Goal: Task Accomplishment & Management: Manage account settings

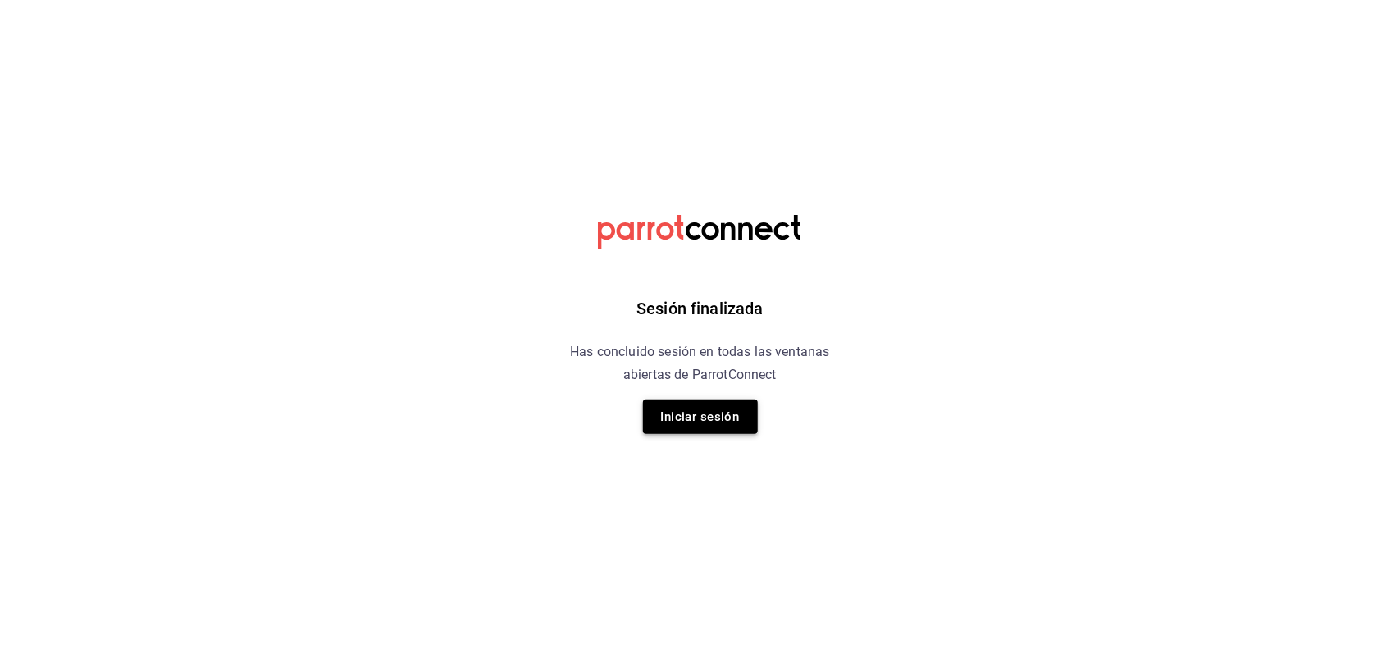
click at [690, 422] on button "Iniciar sesión" at bounding box center [700, 417] width 115 height 34
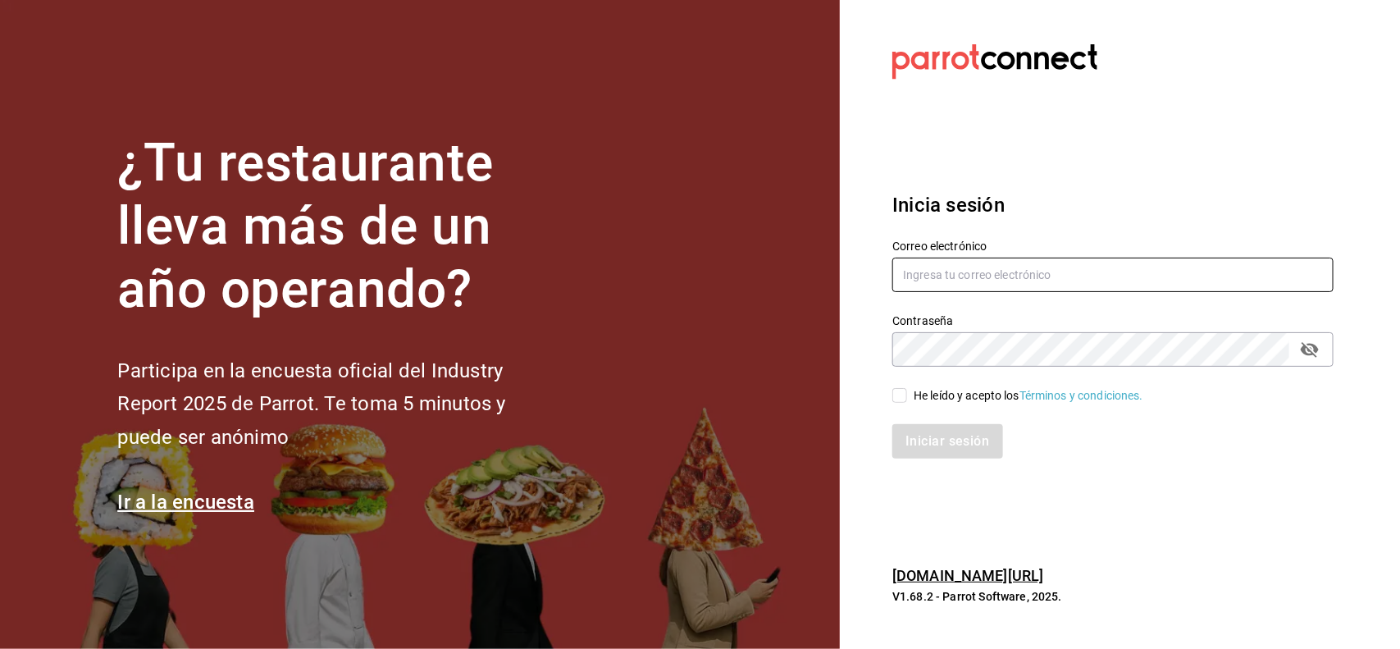
type input "[EMAIL_ADDRESS][DOMAIN_NAME]"
click at [897, 399] on input "He leído y acepto los Términos y condiciones." at bounding box center [900, 395] width 15 height 15
click at [901, 395] on input "He leído y acepto los Términos y condiciones." at bounding box center [900, 395] width 15 height 15
click at [903, 402] on input "He leído y acepto los Términos y condiciones." at bounding box center [900, 395] width 15 height 15
checkbox input "true"
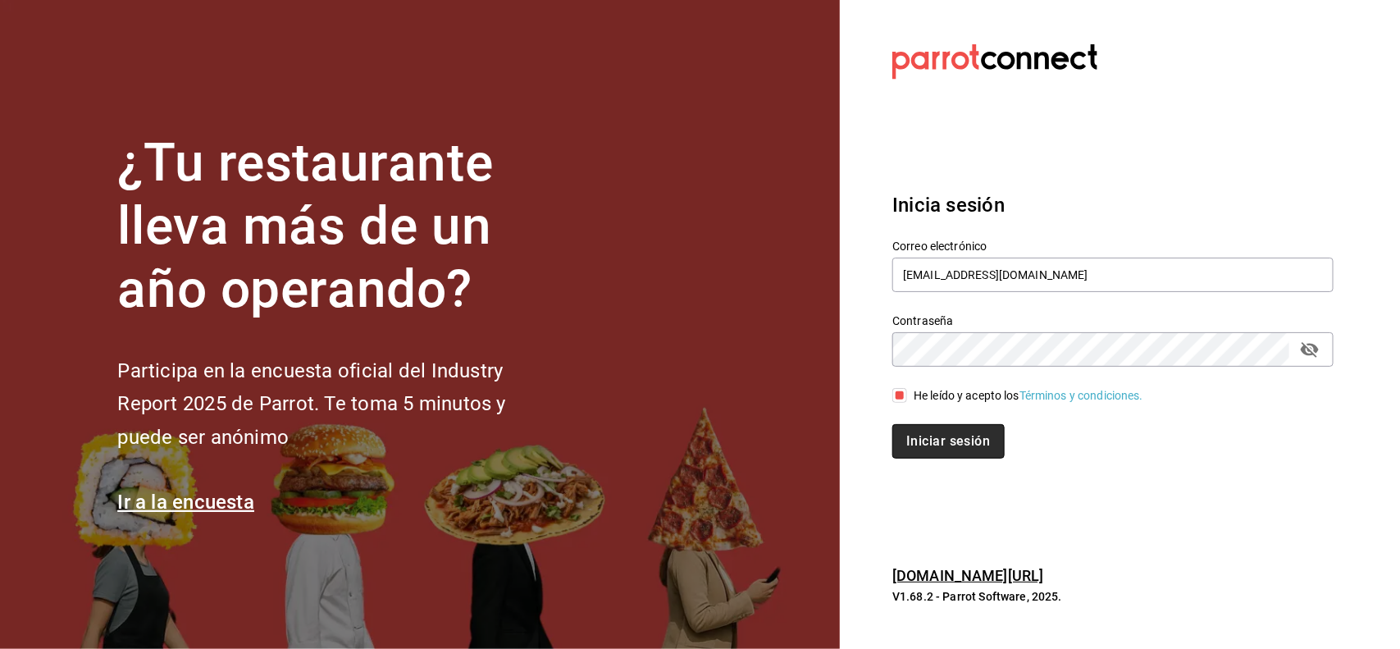
click at [937, 427] on button "Iniciar sesión" at bounding box center [949, 441] width 112 height 34
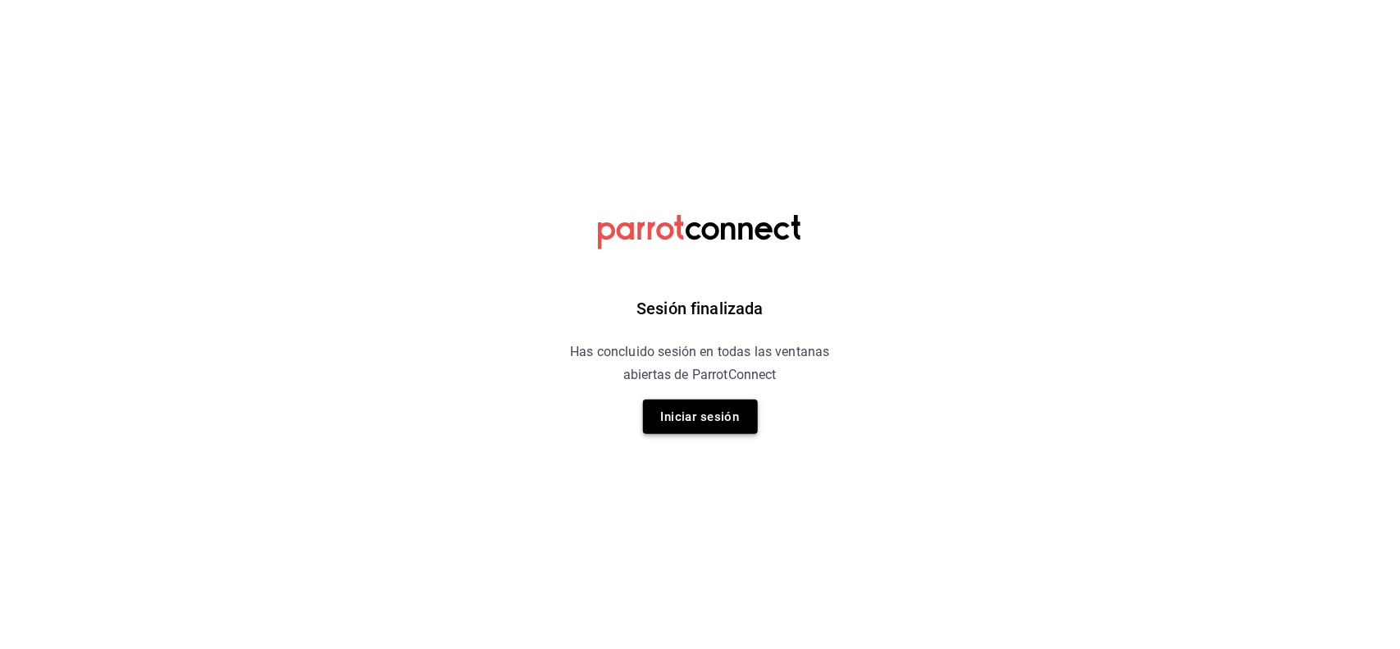
click at [687, 415] on button "Iniciar sesión" at bounding box center [700, 417] width 115 height 34
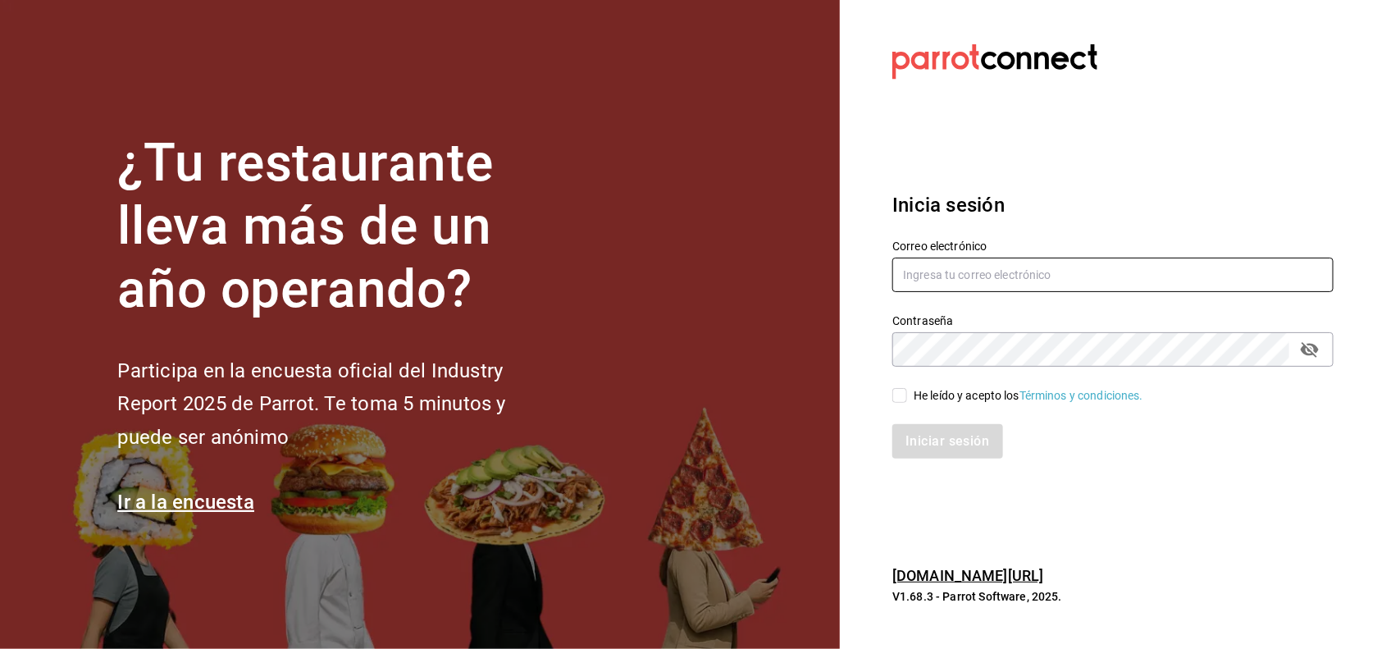
type input "[EMAIL_ADDRESS][DOMAIN_NAME]"
click at [908, 394] on span "He leído y acepto los Términos y condiciones." at bounding box center [1025, 395] width 236 height 17
click at [907, 394] on input "He leído y acepto los Términos y condiciones." at bounding box center [900, 395] width 15 height 15
checkbox input "true"
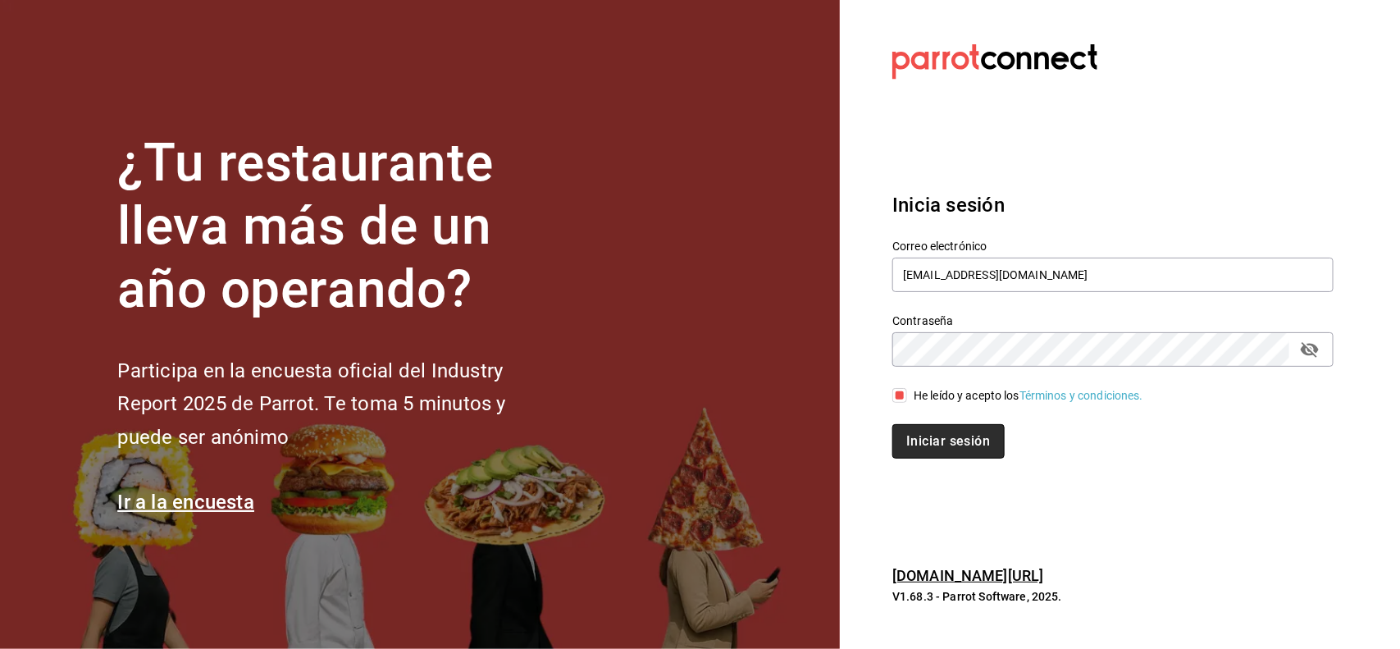
click at [929, 441] on button "Iniciar sesión" at bounding box center [949, 441] width 112 height 34
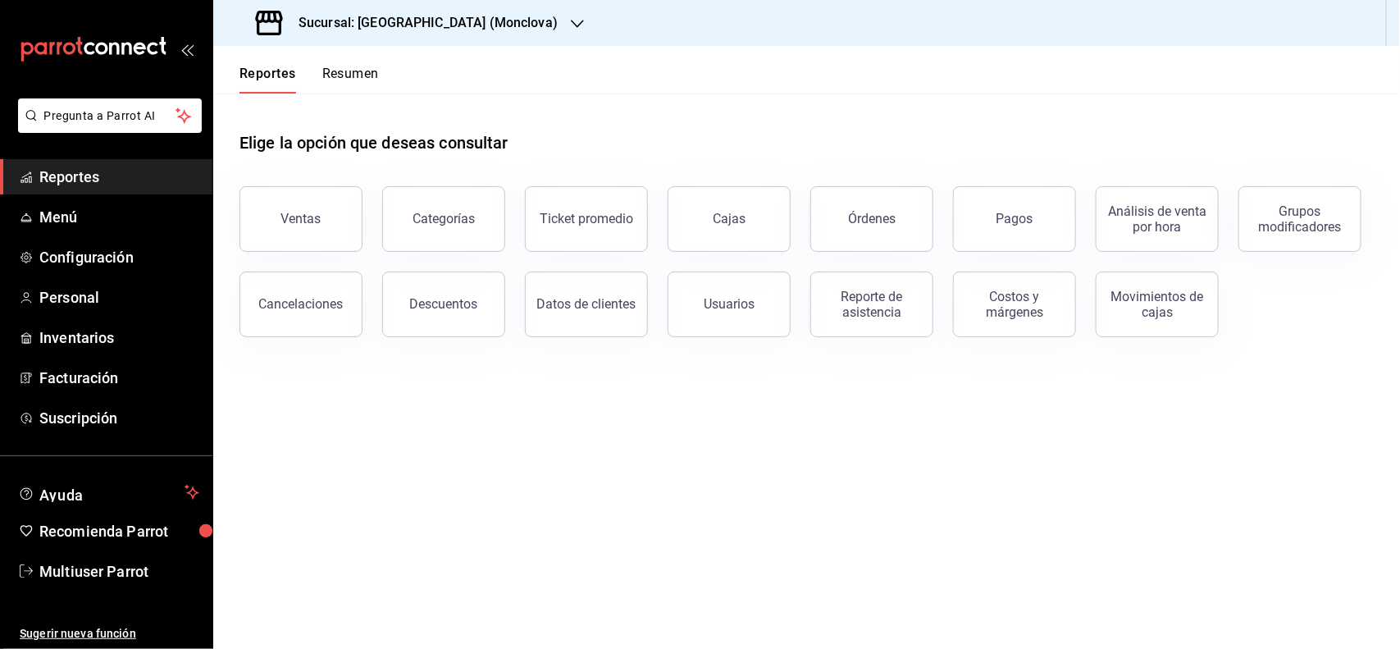
click at [503, 23] on div "Sucursal: Napoli (Monclova)" at bounding box center [806, 23] width 1187 height 46
click at [485, 38] on div "Sucursal: Napoli (Monclova)" at bounding box center [408, 23] width 364 height 46
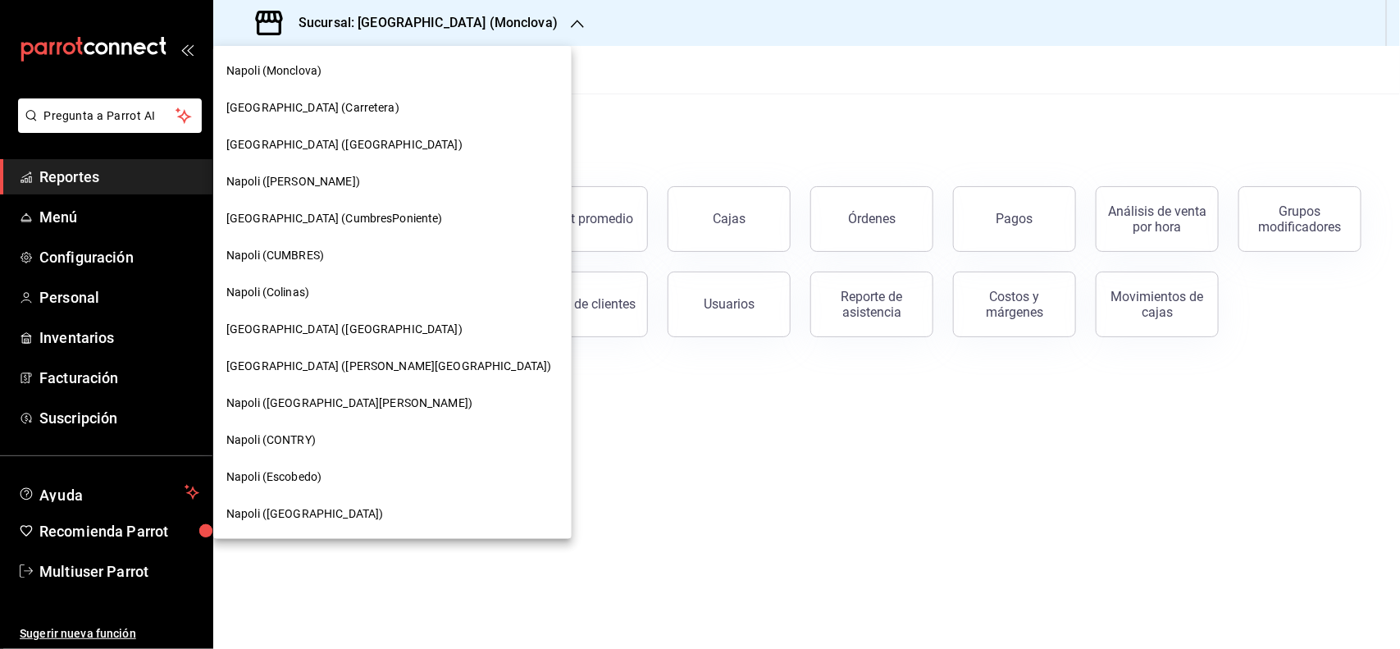
click at [306, 295] on span "Napoli (Colinas)" at bounding box center [267, 292] width 83 height 17
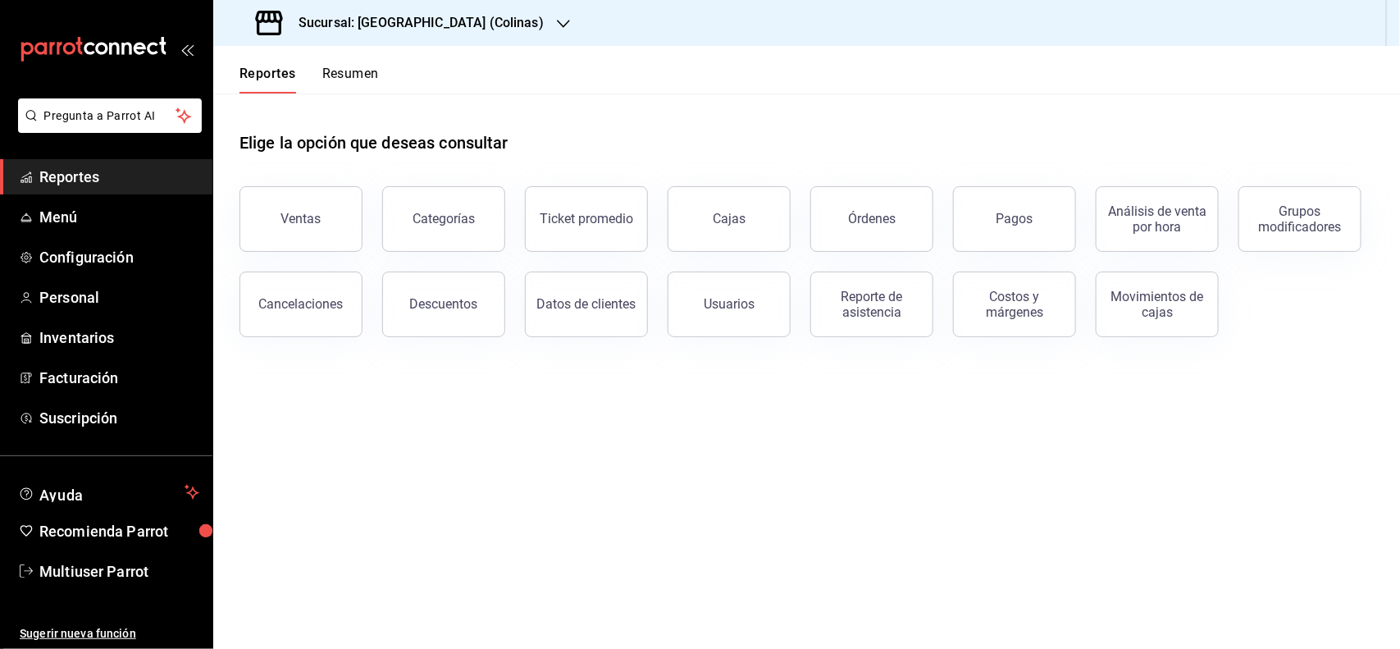
click at [359, 26] on h3 "Sucursal: Napoli (Colinas)" at bounding box center [414, 23] width 258 height 20
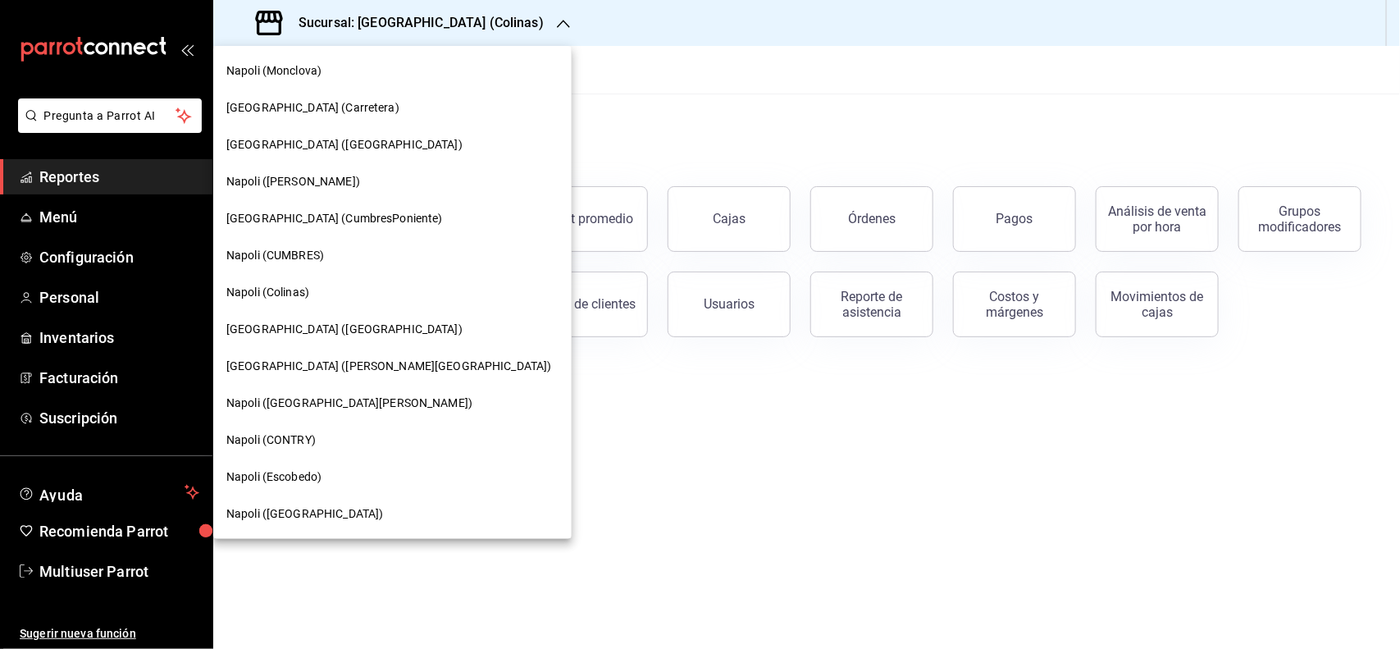
click at [297, 522] on div "Napoli (San Nicolas)" at bounding box center [392, 514] width 359 height 37
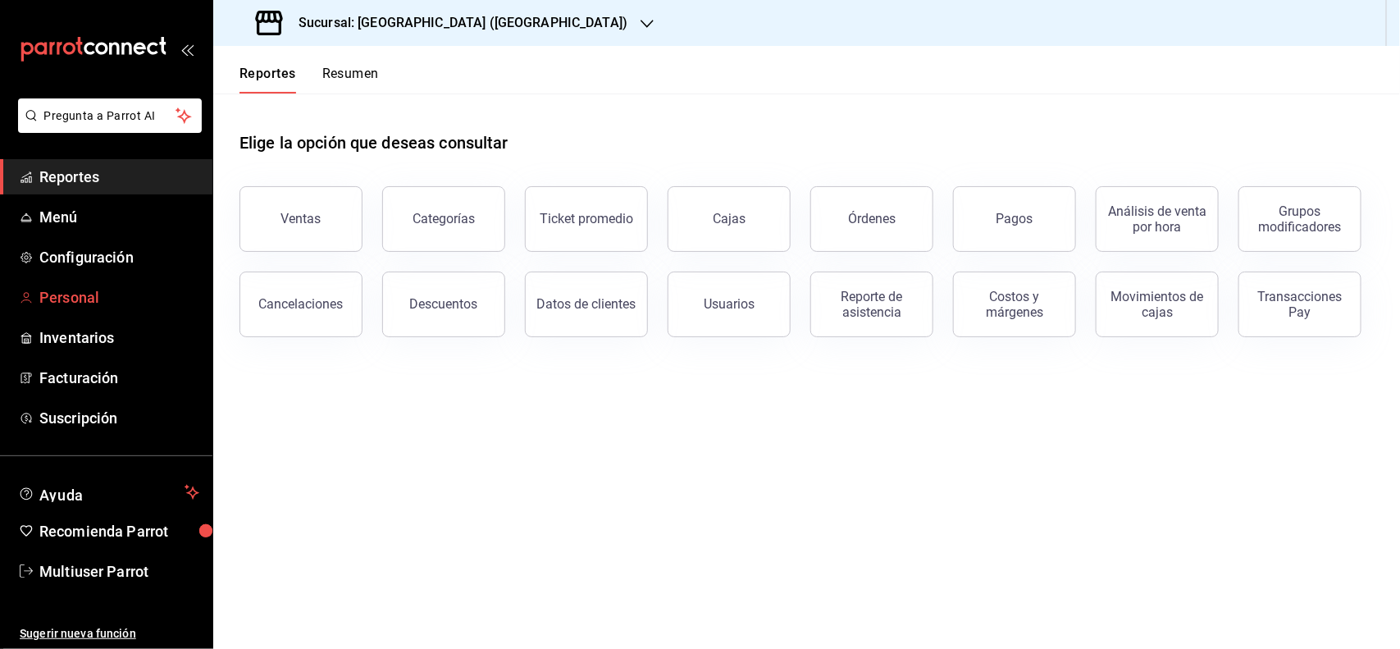
click at [89, 301] on span "Personal" at bounding box center [119, 297] width 160 height 22
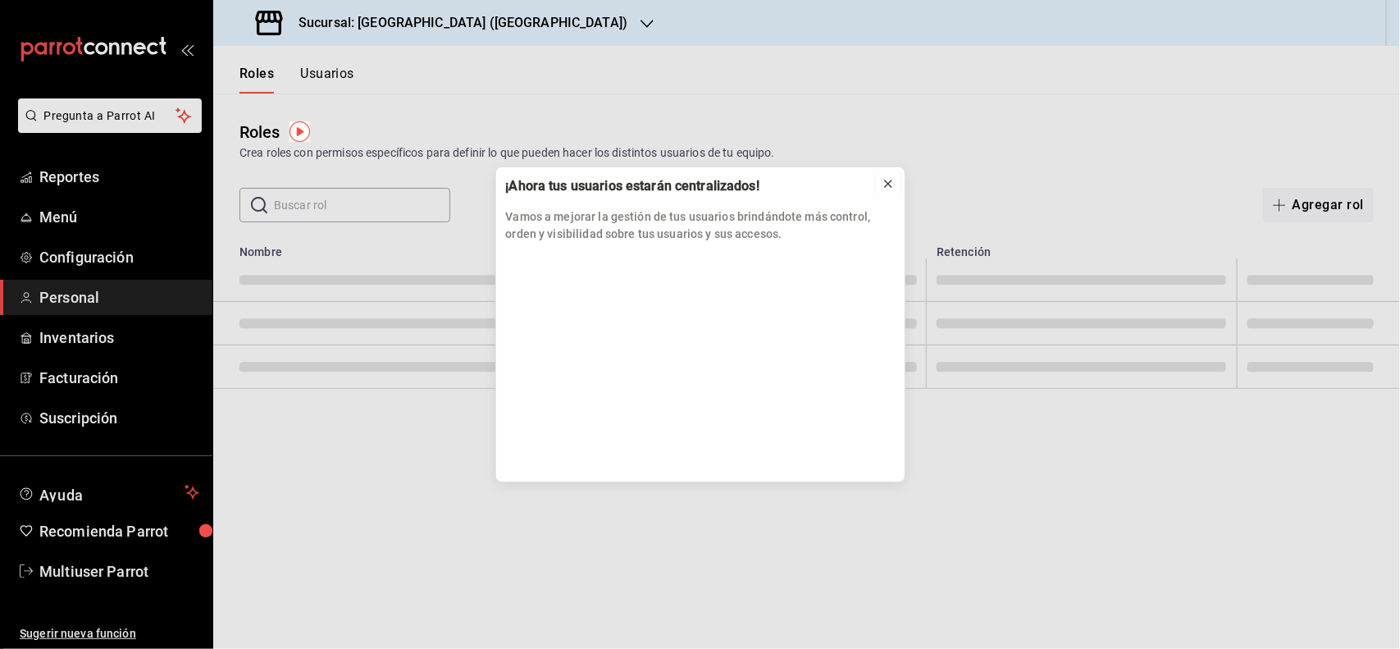
click at [890, 189] on icon at bounding box center [888, 183] width 13 height 13
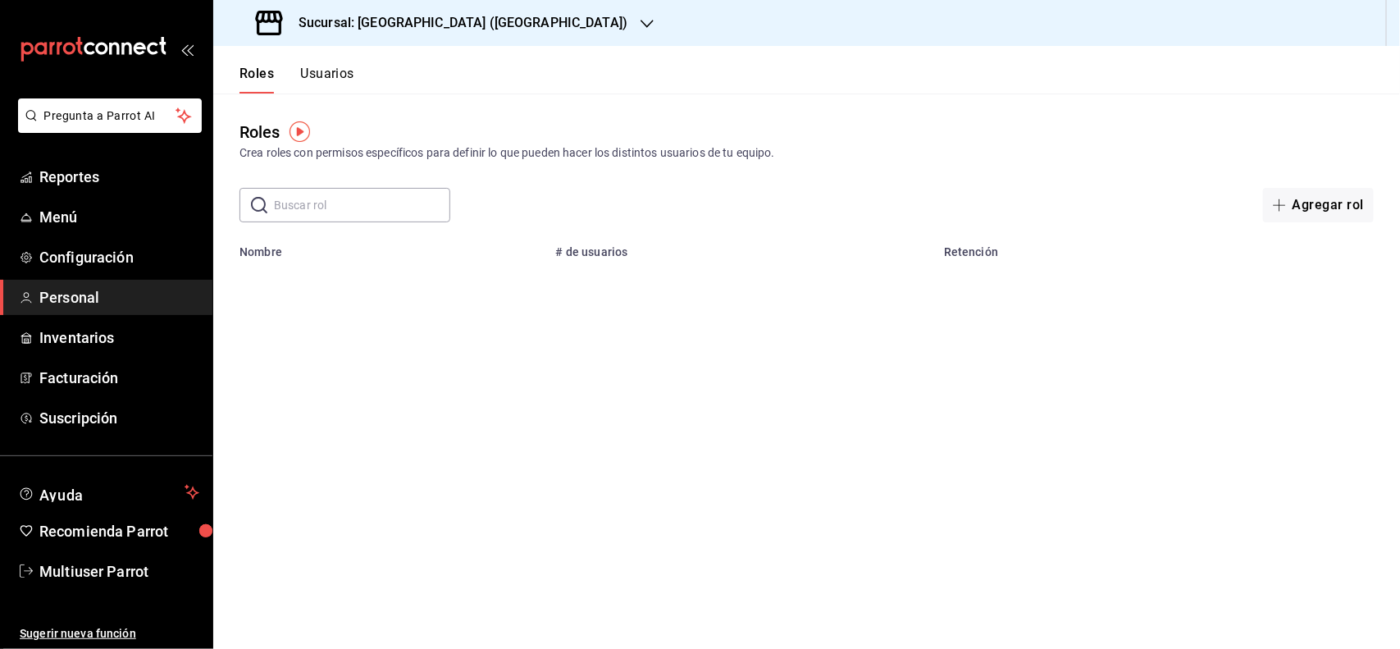
click at [325, 84] on button "Usuarios" at bounding box center [327, 80] width 54 height 28
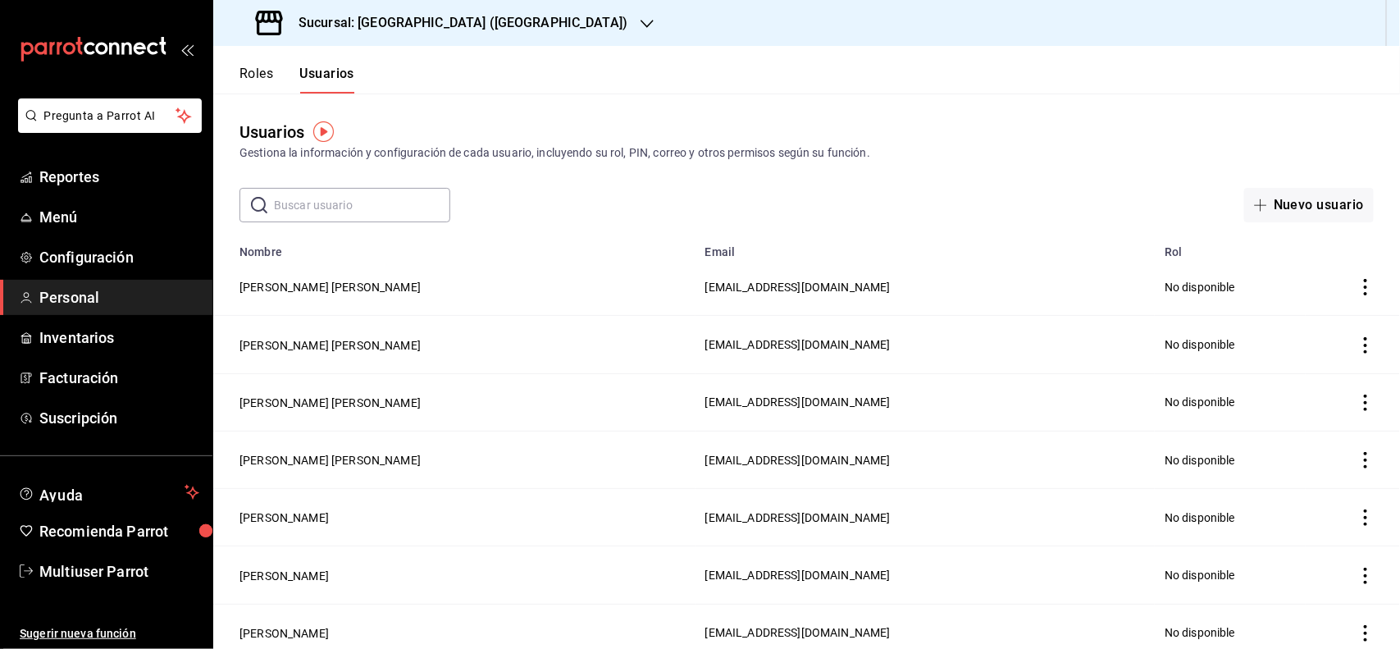
click at [338, 207] on input "text" at bounding box center [362, 205] width 176 height 33
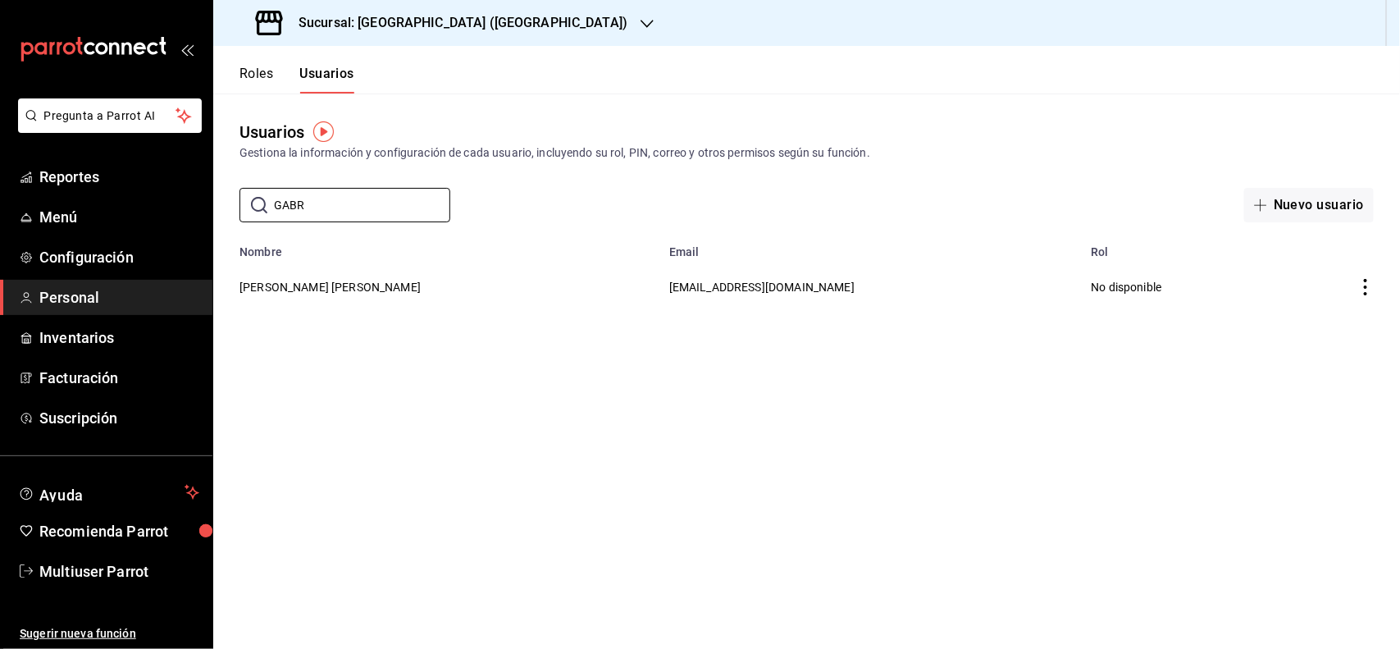
type input "GABR"
